Goal: Information Seeking & Learning: Check status

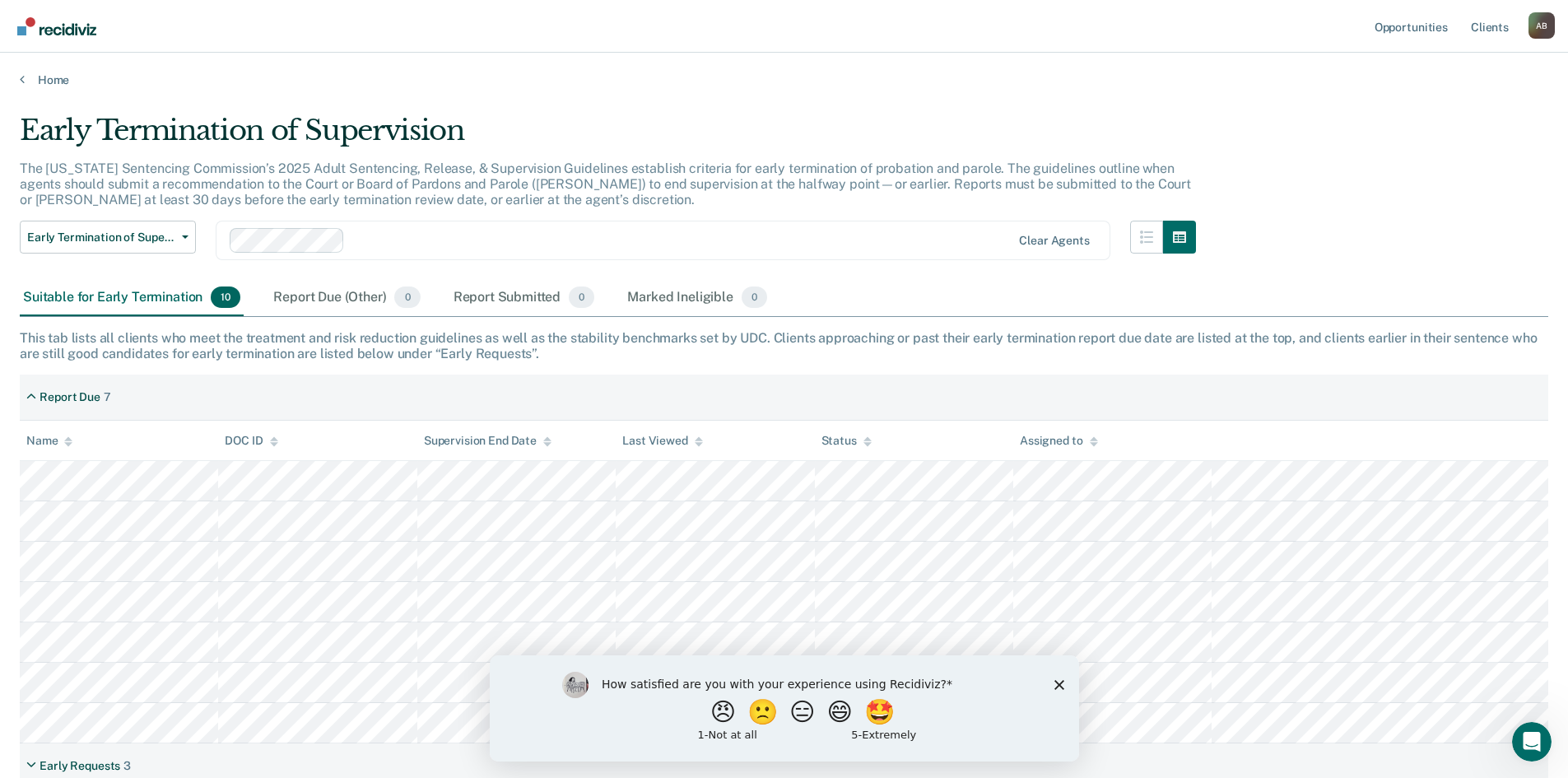
scroll to position [12, 0]
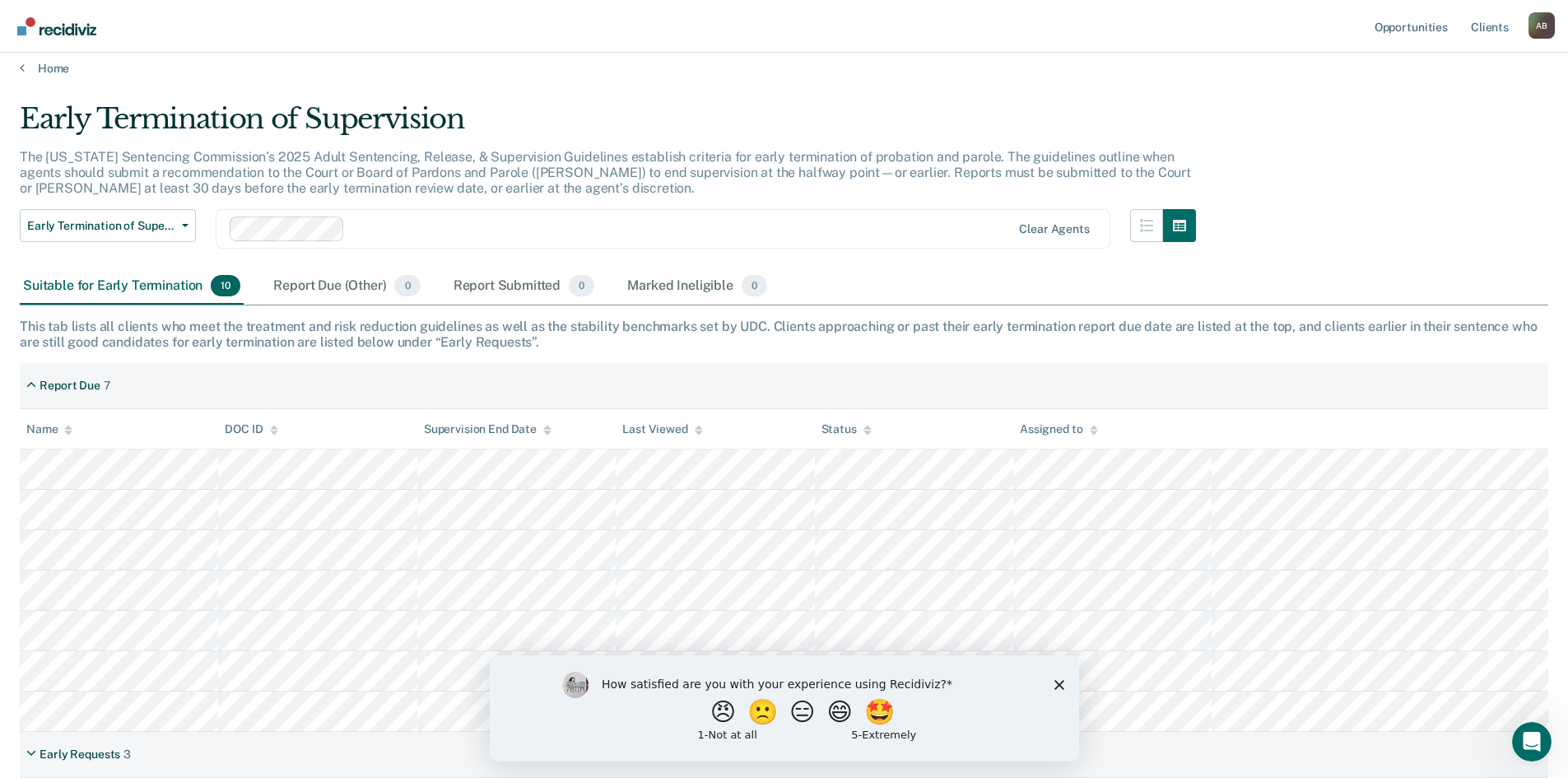
click at [1060, 681] on icon "Close survey" at bounding box center [1059, 685] width 10 height 10
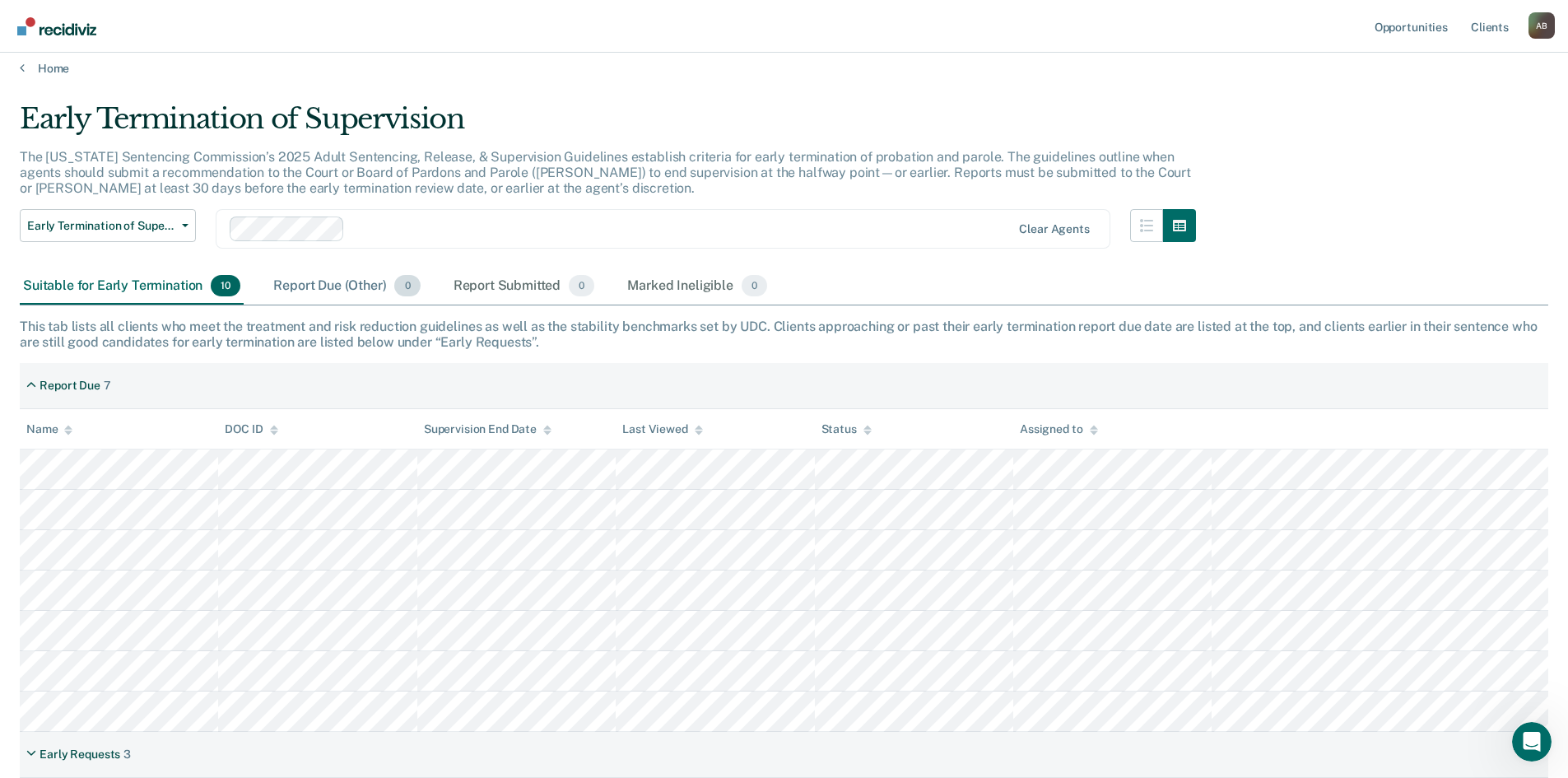
click at [311, 285] on div "Report Due (Other) 0" at bounding box center [347, 286] width 153 height 36
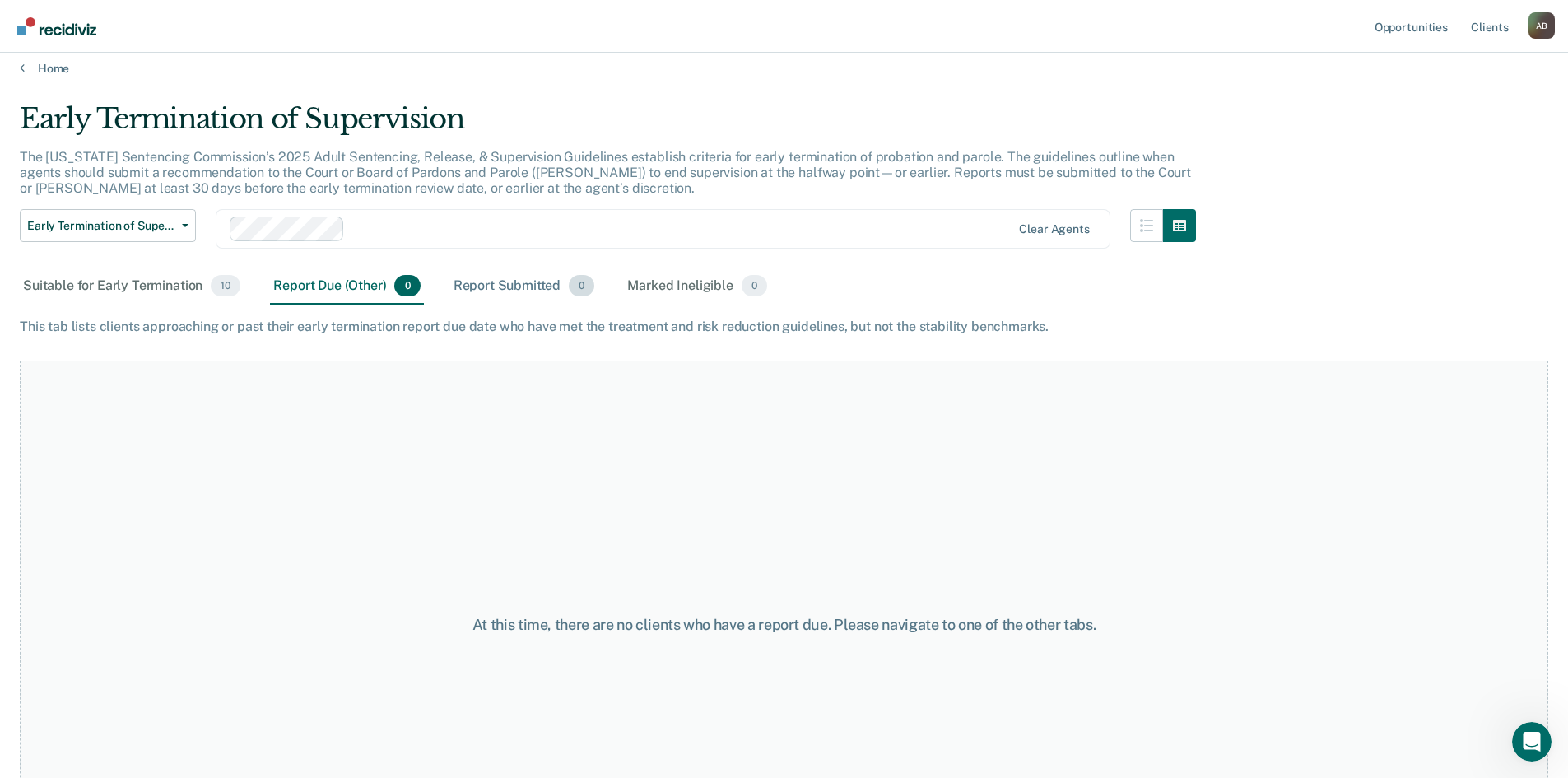
click at [518, 280] on div "Report Submitted 0" at bounding box center [524, 286] width 148 height 36
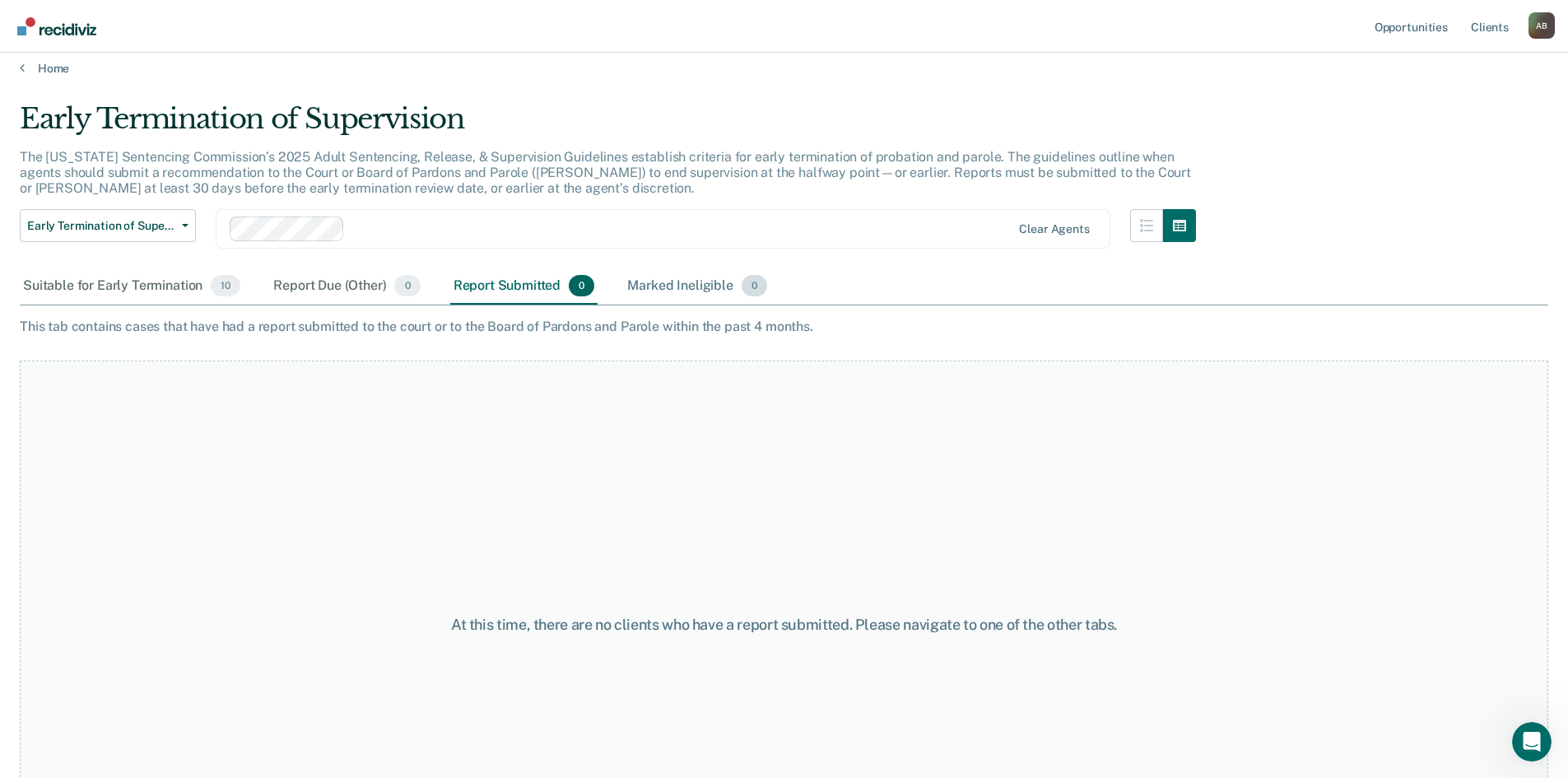
click at [693, 294] on div "Marked Ineligible 0" at bounding box center [697, 286] width 146 height 36
click at [118, 278] on div "Suitable for Early Termination 10" at bounding box center [131, 286] width 224 height 36
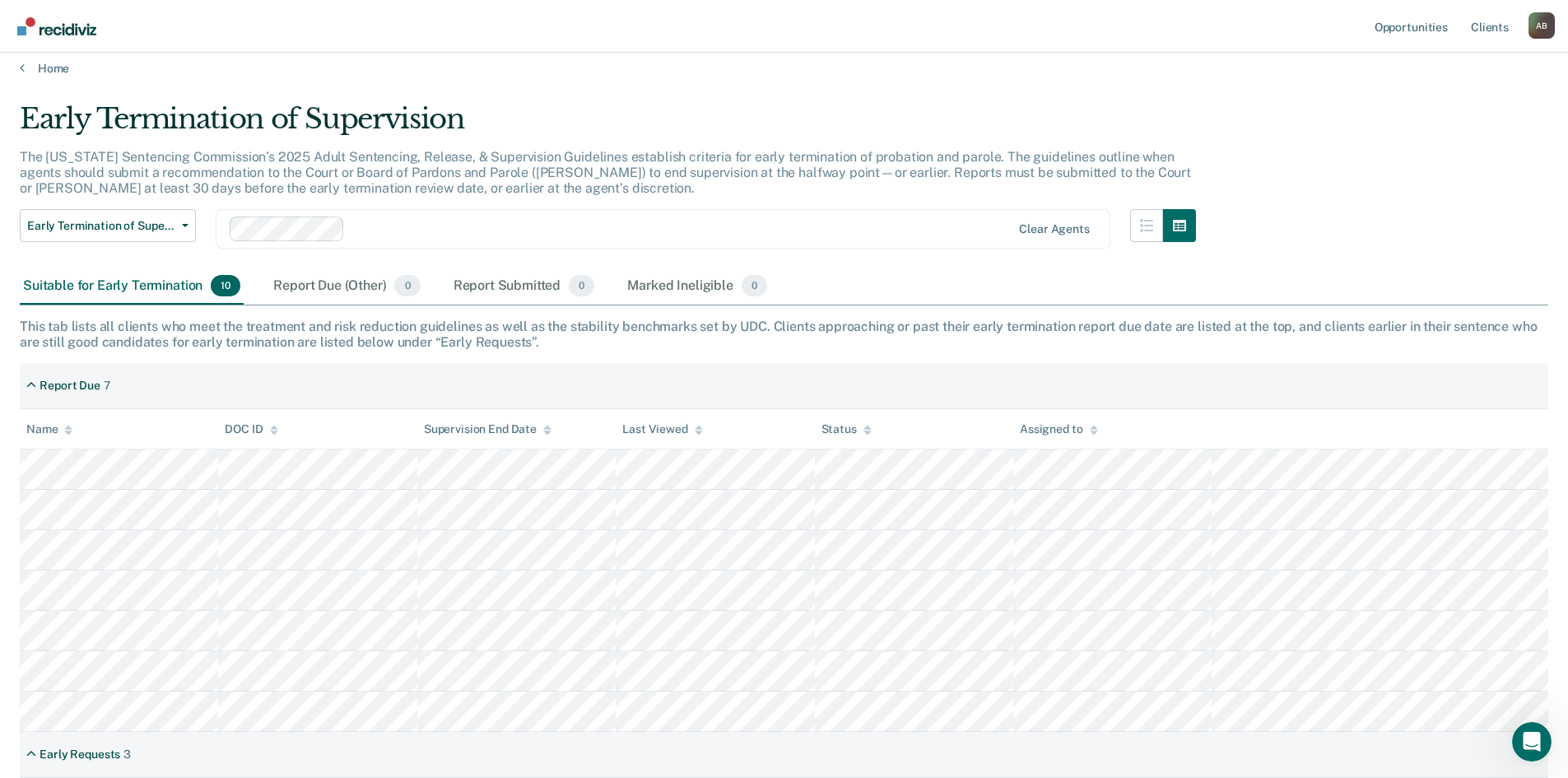
scroll to position [173, 0]
